Goal: Task Accomplishment & Management: Manage account settings

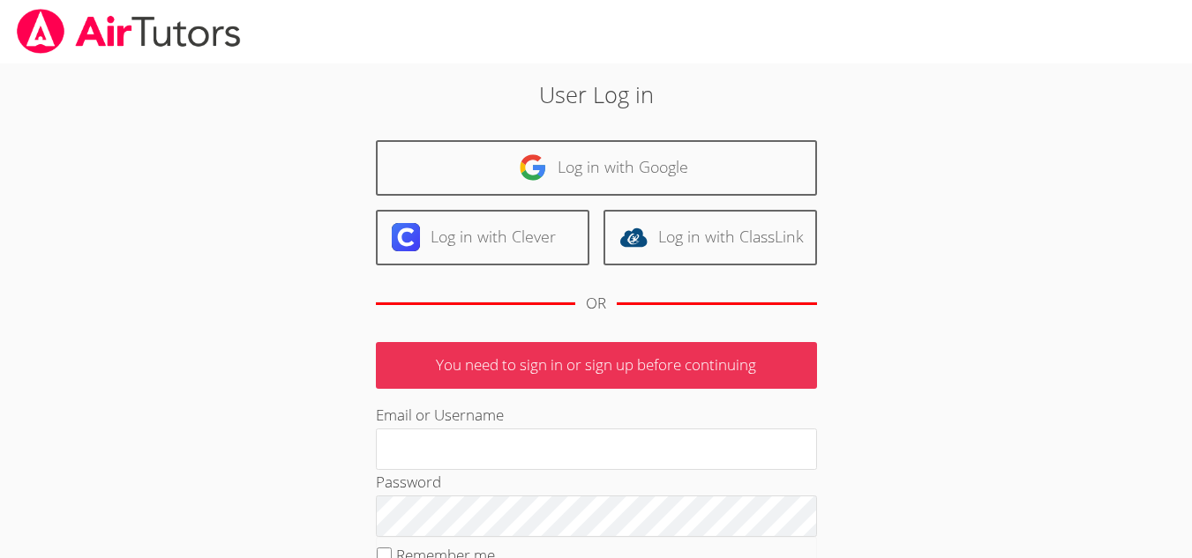
scroll to position [88, 0]
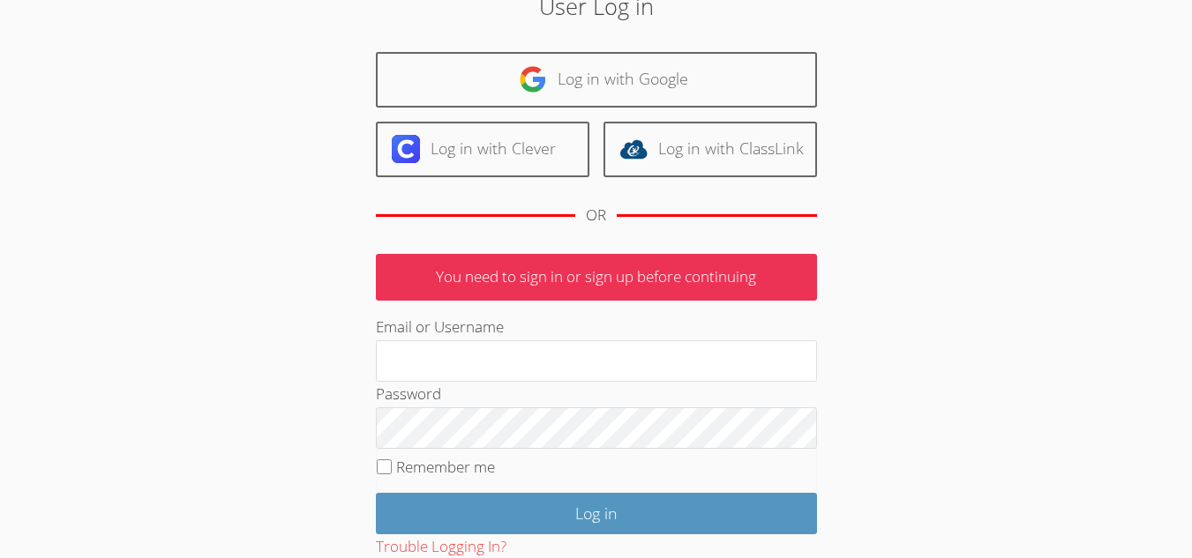
type input "[EMAIL_ADDRESS][DOMAIN_NAME]"
click at [420, 460] on label "Remember me" at bounding box center [445, 467] width 99 height 20
click at [392, 460] on input "Remember me" at bounding box center [384, 467] width 15 height 15
checkbox input "true"
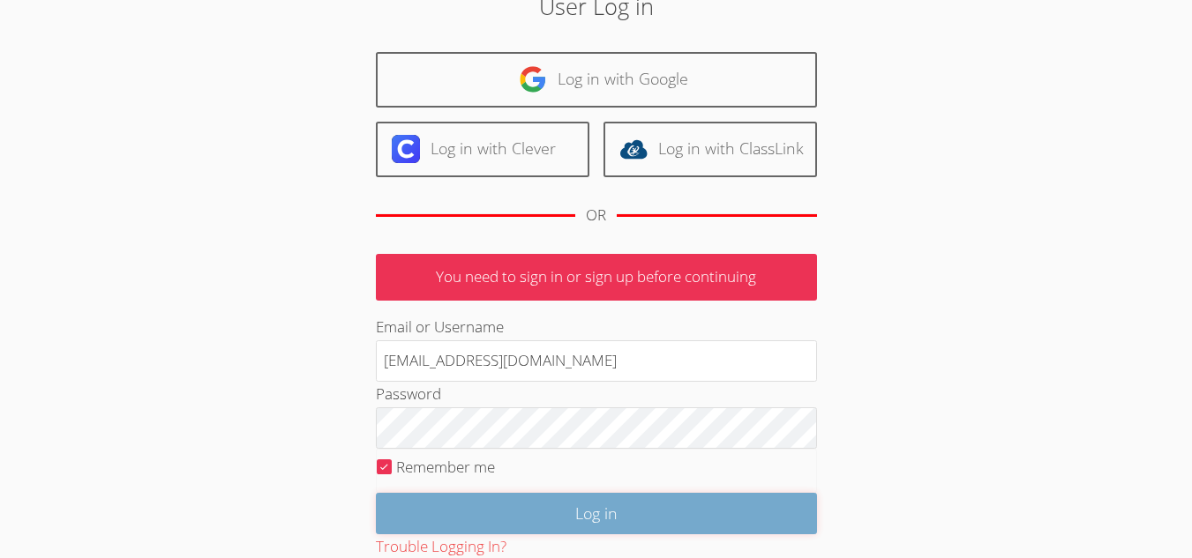
click at [488, 512] on input "Log in" at bounding box center [596, 513] width 441 height 41
